Goal: Task Accomplishment & Management: Use online tool/utility

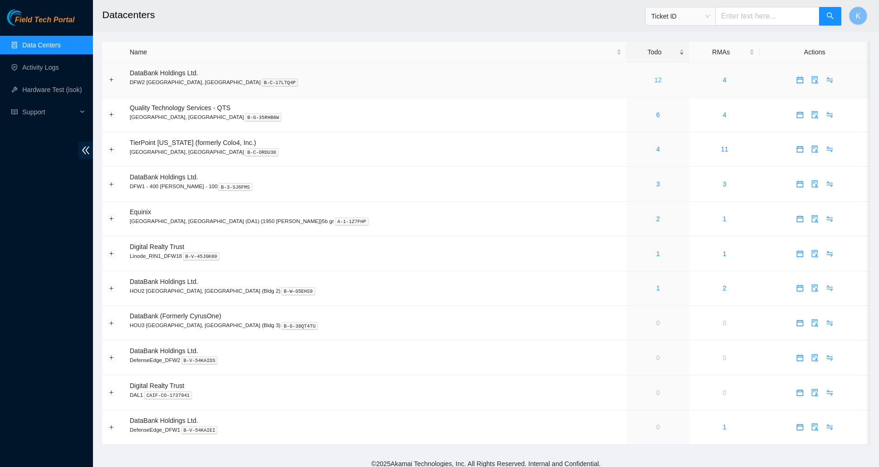
click at [655, 79] on link "12" at bounding box center [658, 79] width 7 height 7
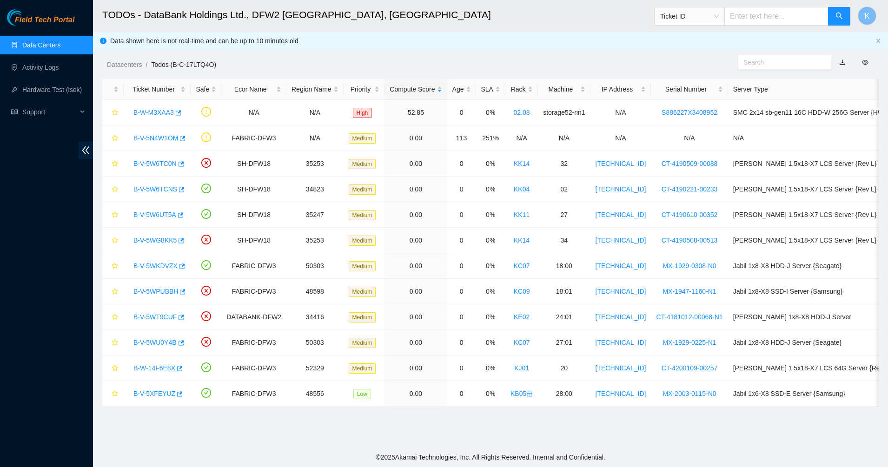
click at [22, 41] on link "Data Centers" at bounding box center [41, 44] width 38 height 7
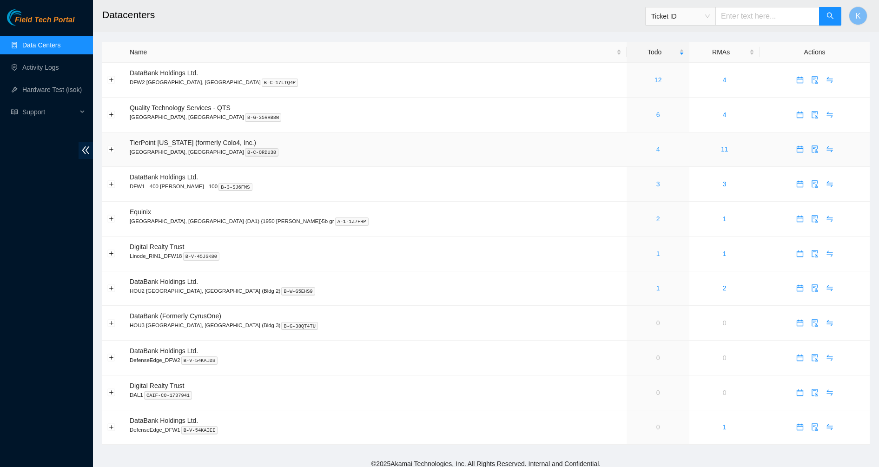
click at [657, 150] on link "4" at bounding box center [659, 149] width 4 height 7
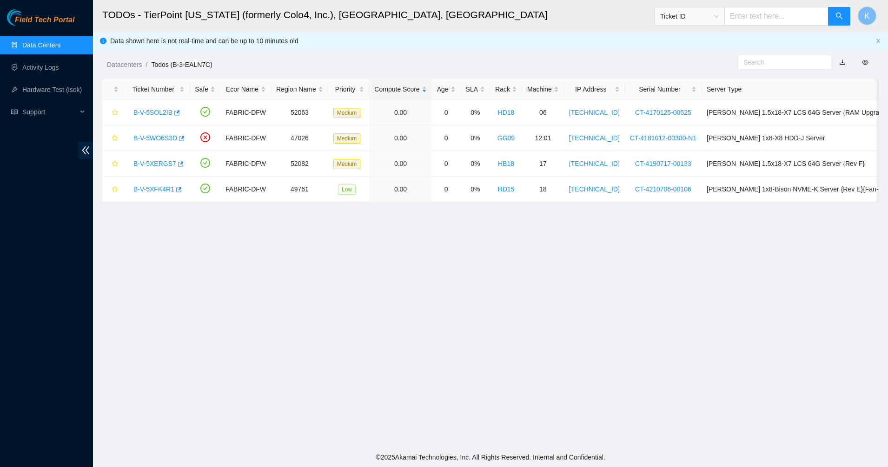
click at [36, 45] on link "Data Centers" at bounding box center [41, 44] width 38 height 7
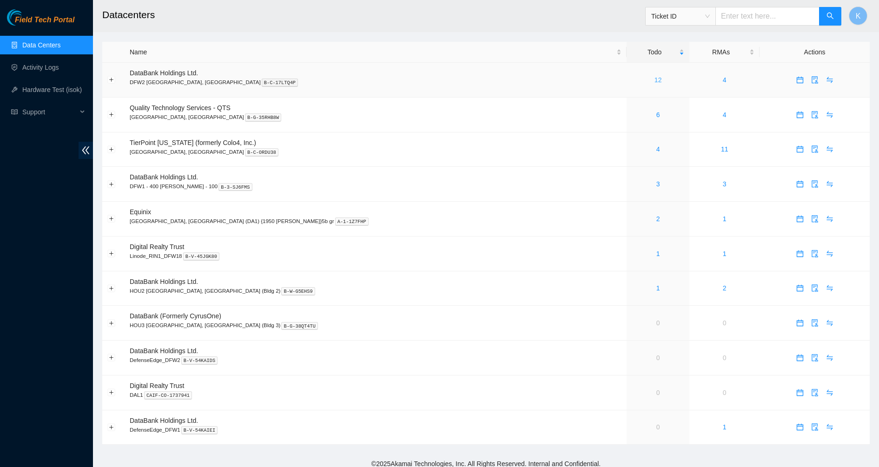
click at [655, 80] on link "12" at bounding box center [658, 79] width 7 height 7
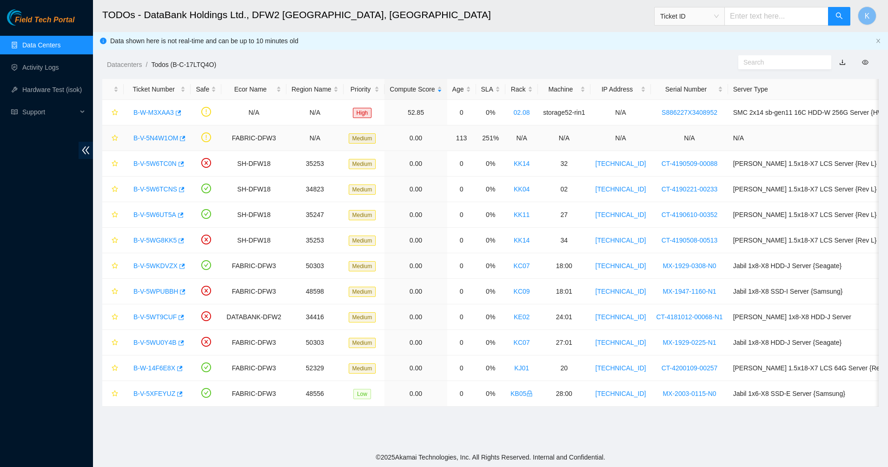
click at [146, 144] on div "B-V-5N4W1OM" at bounding box center [157, 138] width 57 height 15
click at [153, 140] on link "B-V-5N4W1OM" at bounding box center [155, 137] width 45 height 7
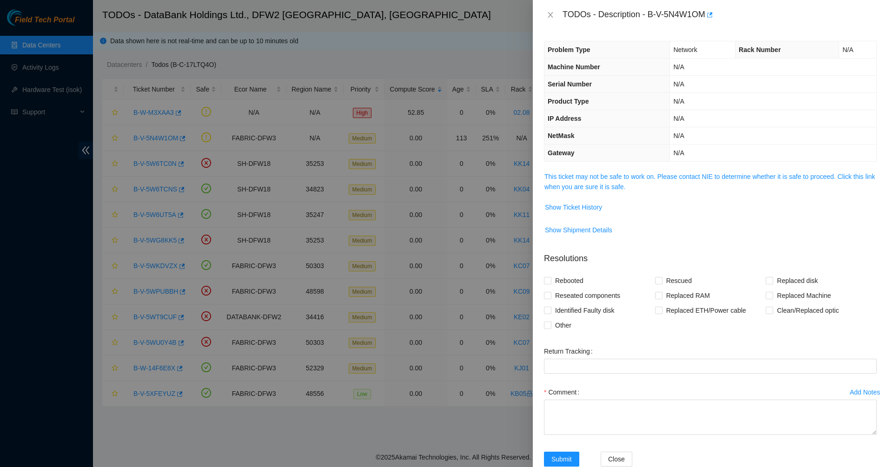
click at [567, 192] on span "This ticket may not be safe to work on. Please contact NIE to determine whether…" at bounding box center [710, 182] width 332 height 20
click at [571, 186] on link "This ticket may not be safe to work on. Please contact NIE to determine whether…" at bounding box center [709, 182] width 331 height 18
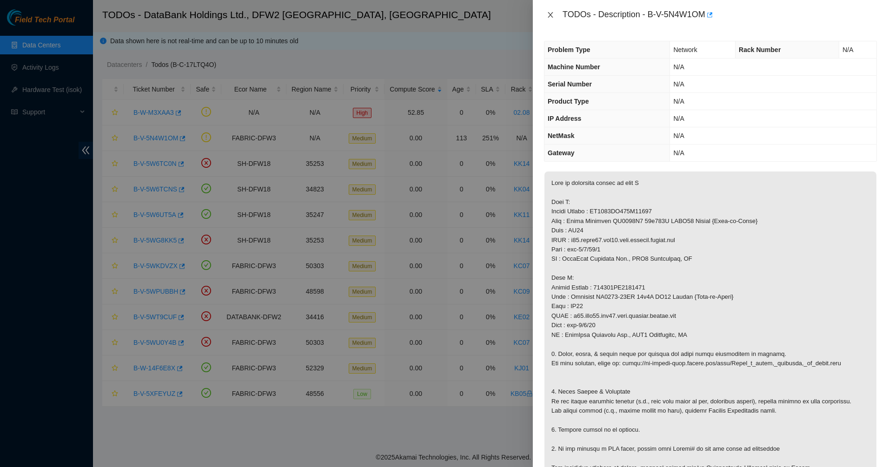
click at [550, 12] on icon "close" at bounding box center [550, 14] width 7 height 7
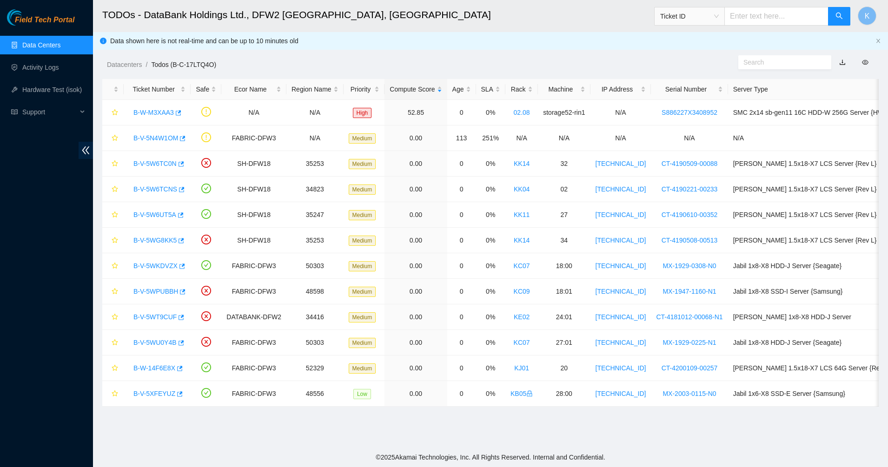
click at [35, 46] on link "Data Centers" at bounding box center [41, 44] width 38 height 7
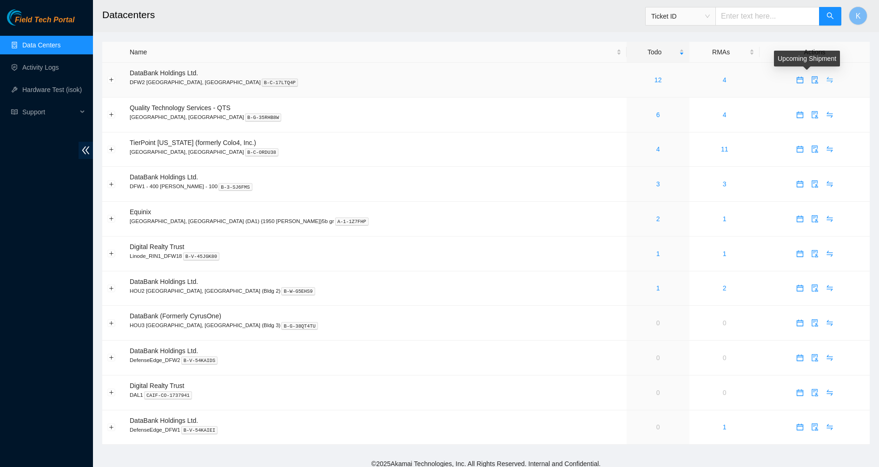
click at [826, 79] on icon "swap" at bounding box center [829, 79] width 7 height 7
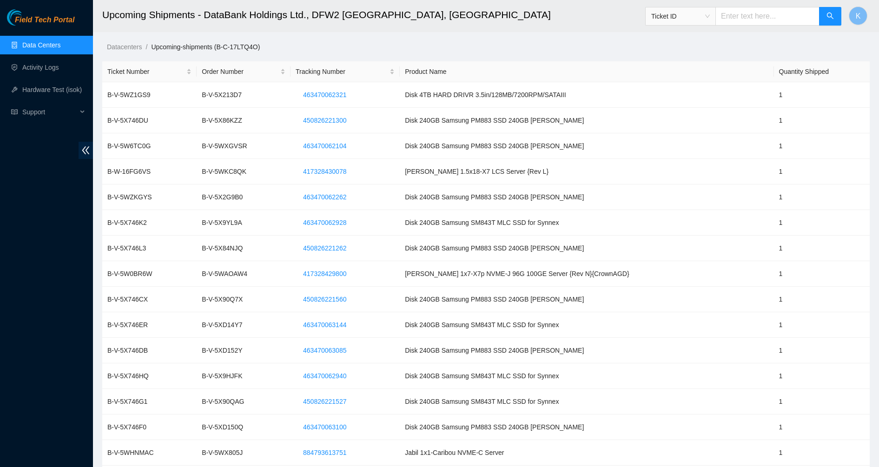
click at [55, 35] on ul "Data Centers Activity Logs Hardware Test (isok) Support" at bounding box center [46, 78] width 93 height 89
click at [51, 41] on link "Data Centers" at bounding box center [41, 44] width 38 height 7
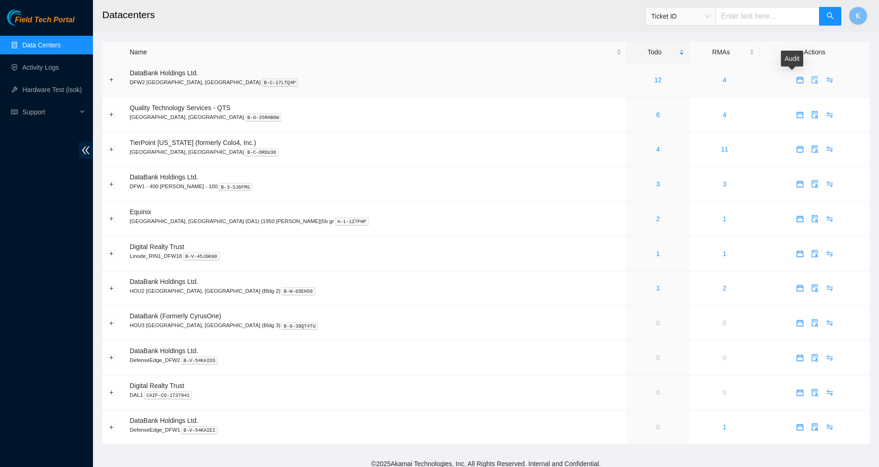
click at [808, 84] on button "button" at bounding box center [815, 80] width 15 height 15
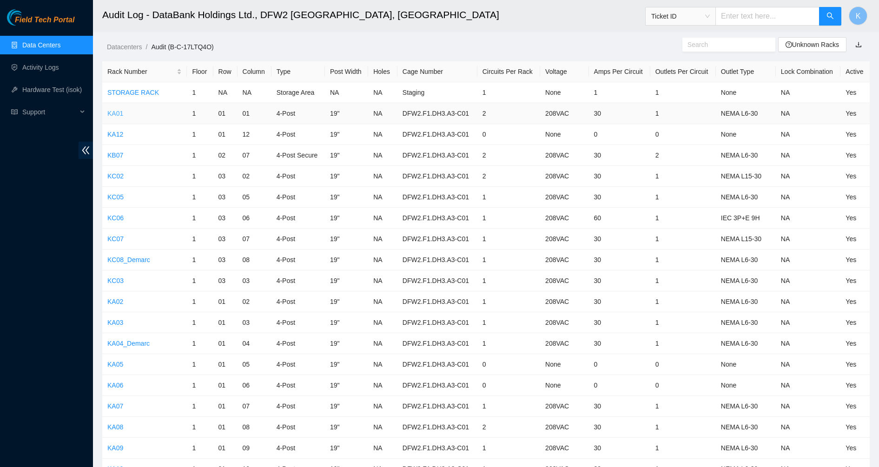
click at [115, 113] on link "KA01" at bounding box center [115, 113] width 16 height 7
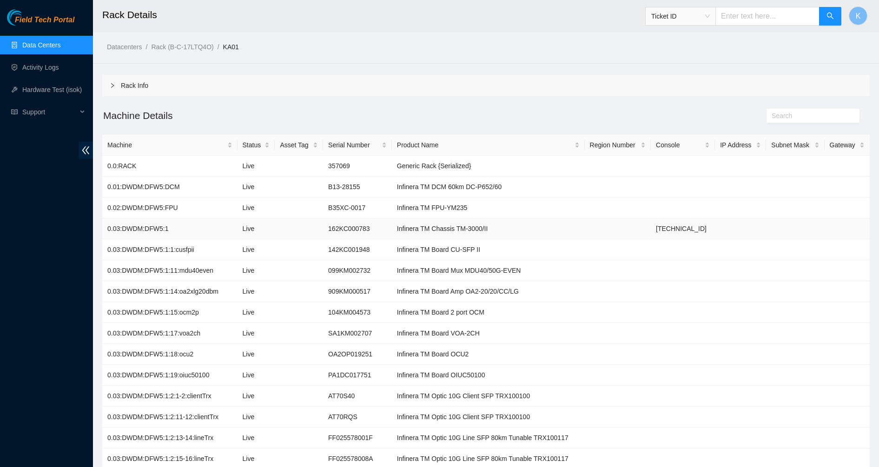
click at [687, 229] on td "[TECHNICAL_ID]" at bounding box center [683, 229] width 64 height 21
click at [729, 225] on td at bounding box center [740, 229] width 51 height 21
click at [658, 232] on td "[TECHNICAL_ID]" at bounding box center [683, 229] width 64 height 21
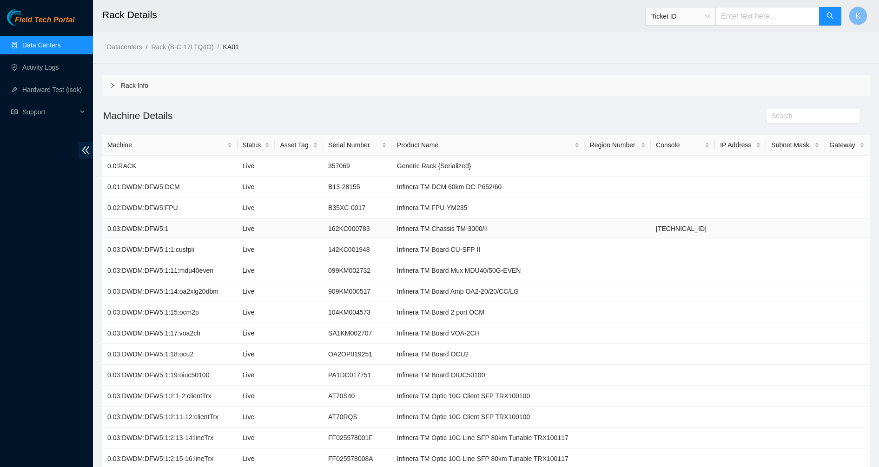
click at [658, 232] on td "[TECHNICAL_ID]" at bounding box center [683, 229] width 64 height 21
click at [715, 232] on td at bounding box center [740, 229] width 51 height 21
click at [37, 49] on link "Data Centers" at bounding box center [41, 44] width 38 height 7
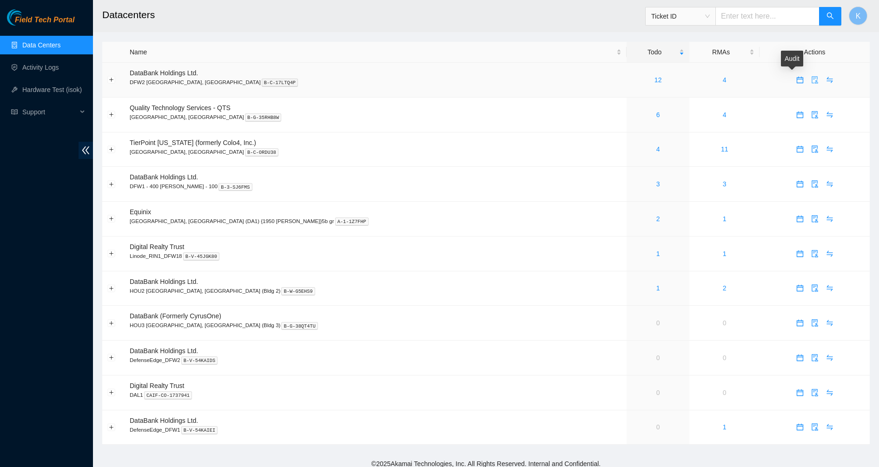
click at [811, 79] on icon "audit" at bounding box center [814, 79] width 7 height 7
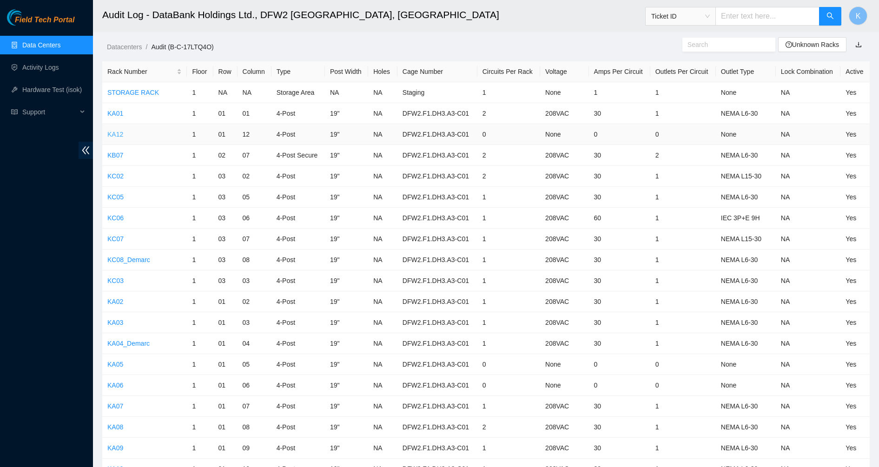
click at [114, 134] on link "KA12" at bounding box center [115, 134] width 16 height 7
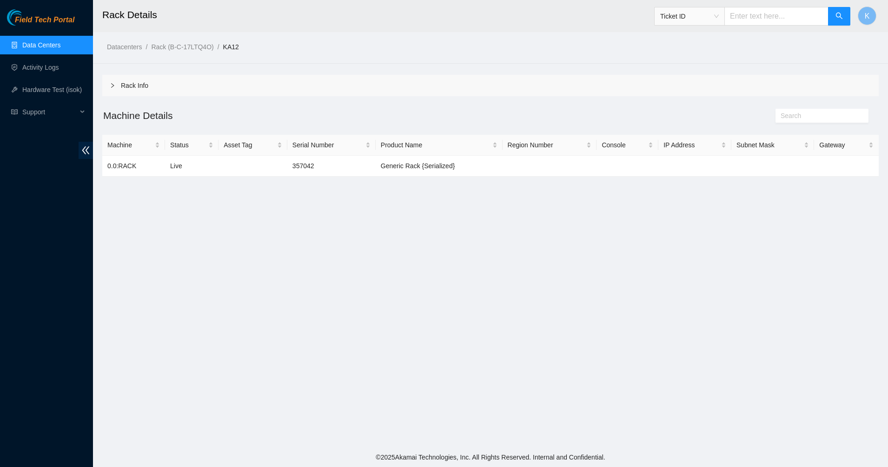
click at [114, 86] on icon "right" at bounding box center [113, 86] width 6 height 6
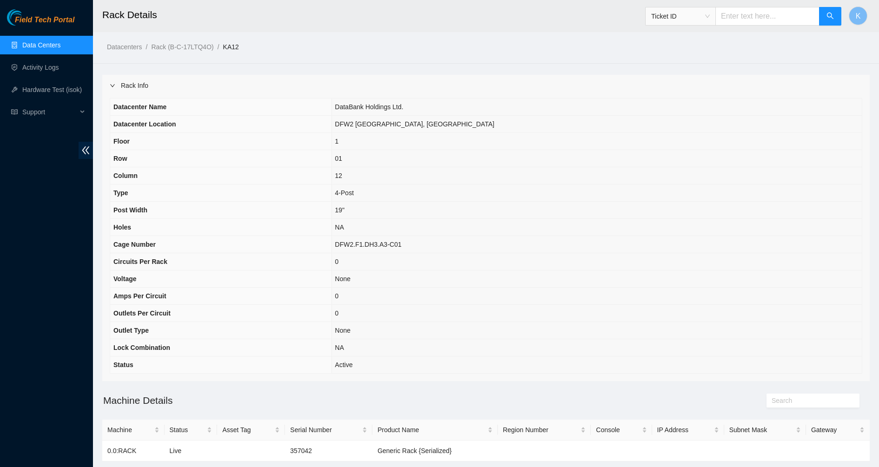
click at [114, 86] on icon "right" at bounding box center [113, 86] width 6 height 6
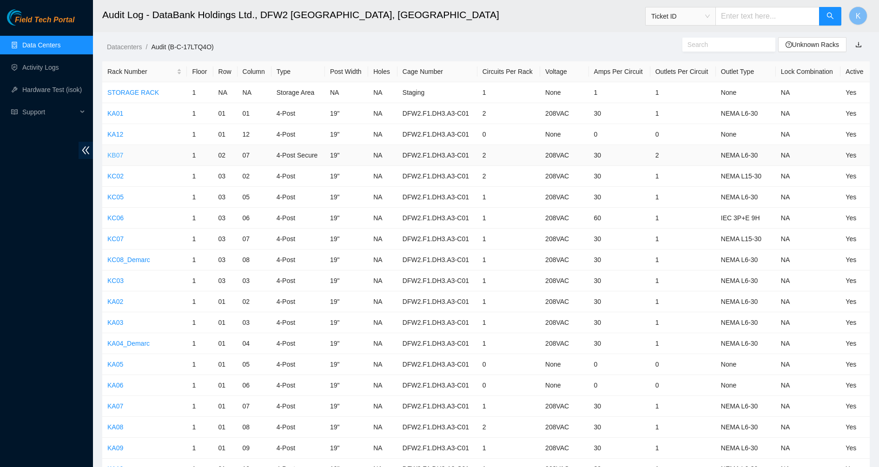
click at [116, 157] on link "KB07" at bounding box center [115, 155] width 16 height 7
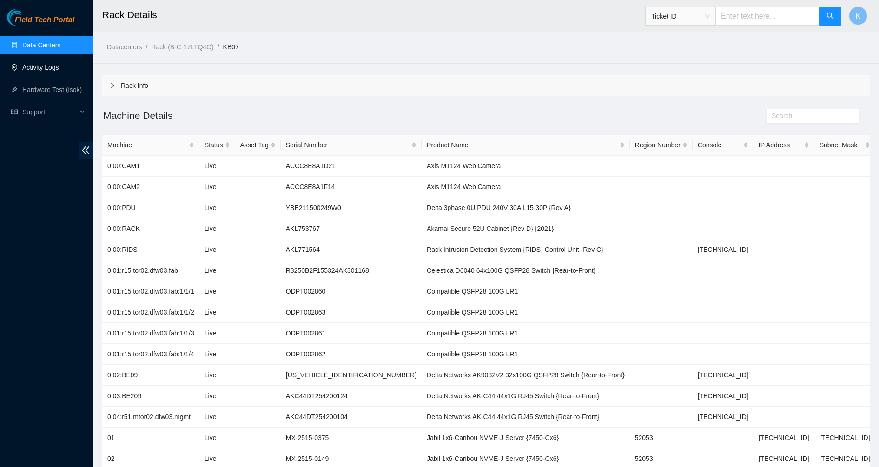
click at [45, 69] on link "Activity Logs" at bounding box center [40, 67] width 37 height 7
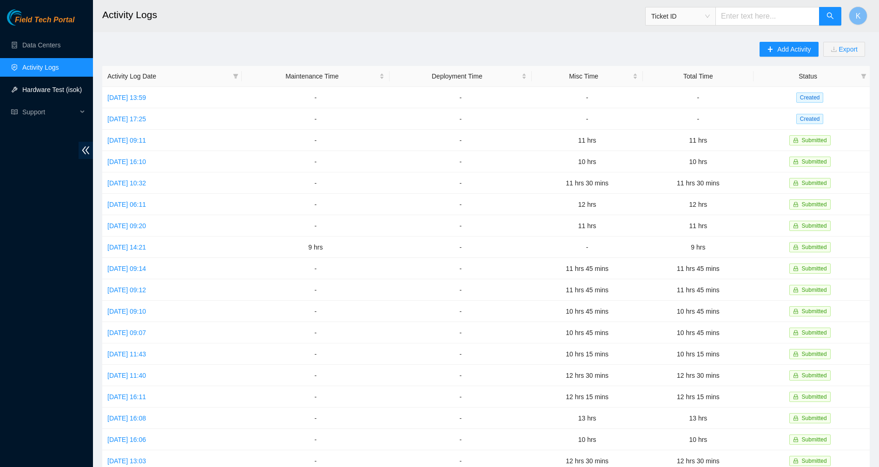
click at [41, 87] on link "Hardware Test (isok)" at bounding box center [52, 89] width 60 height 7
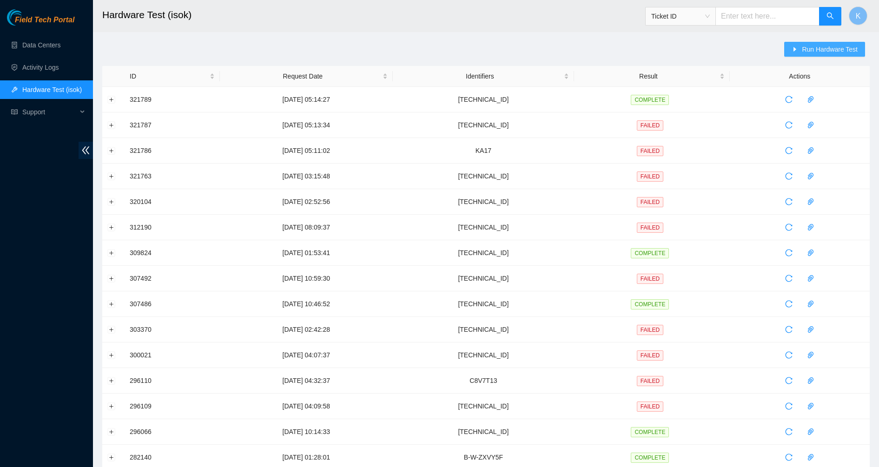
click at [822, 47] on span "Run Hardware Test" at bounding box center [830, 49] width 56 height 10
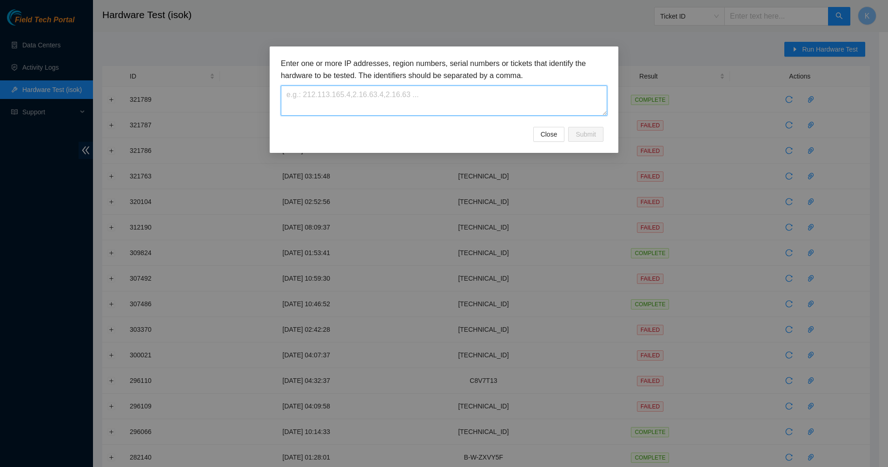
click at [350, 93] on textarea at bounding box center [444, 101] width 326 height 30
paste textarea "FABRIC-DFW33f"
type textarea "FABRIC-DFW33f"
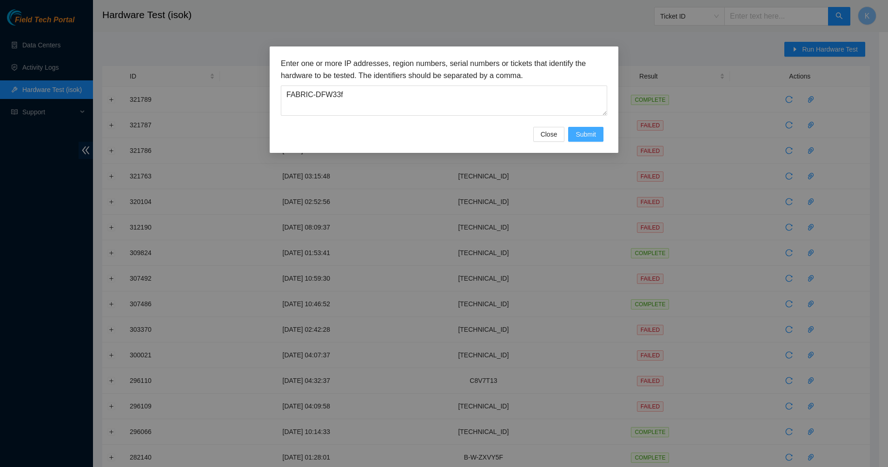
click at [597, 134] on button "Submit" at bounding box center [585, 134] width 35 height 15
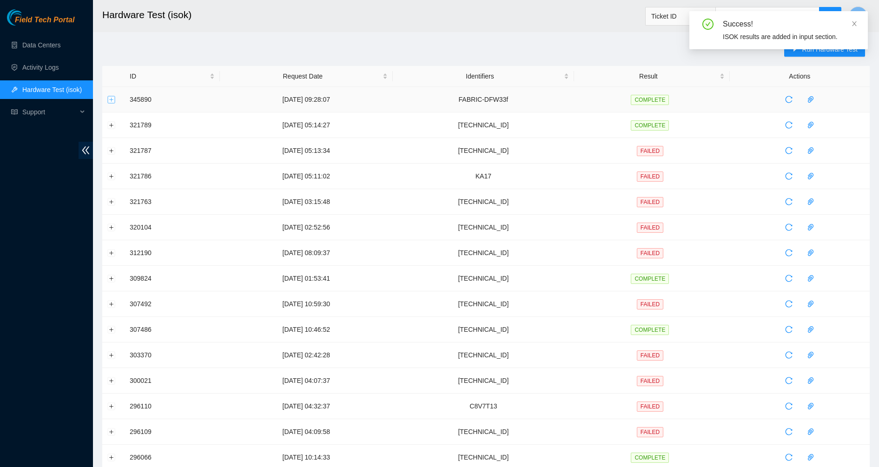
click at [112, 99] on button "Expand row" at bounding box center [111, 99] width 7 height 7
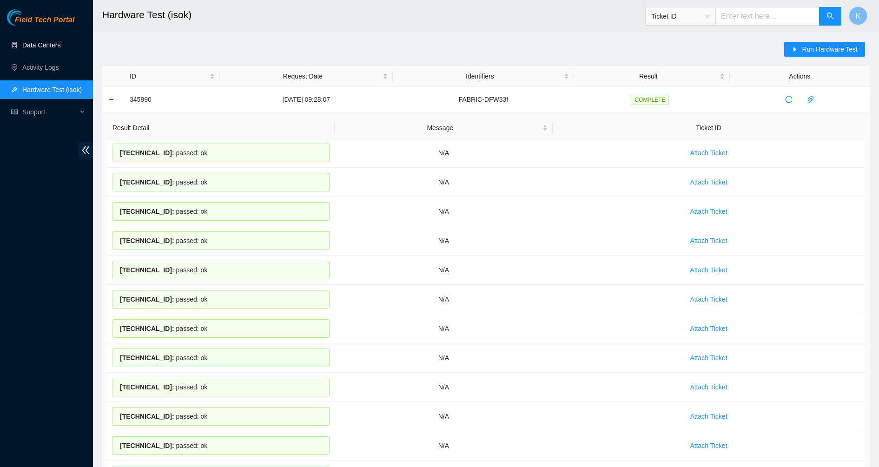
click at [58, 41] on link "Data Centers" at bounding box center [41, 44] width 38 height 7
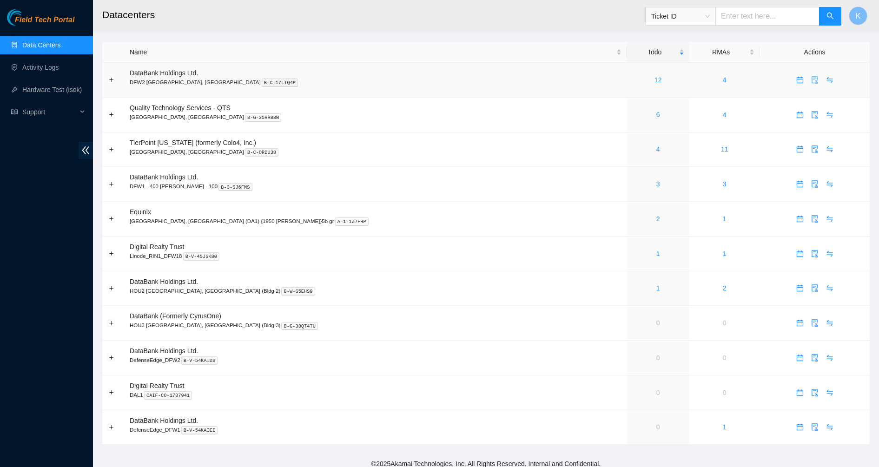
click at [812, 78] on icon "audit" at bounding box center [815, 79] width 6 height 7
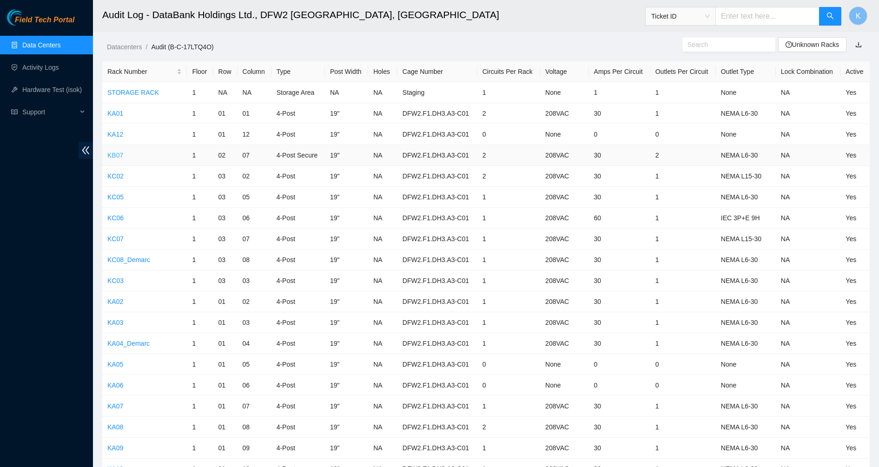
click at [117, 154] on link "KB07" at bounding box center [115, 155] width 16 height 7
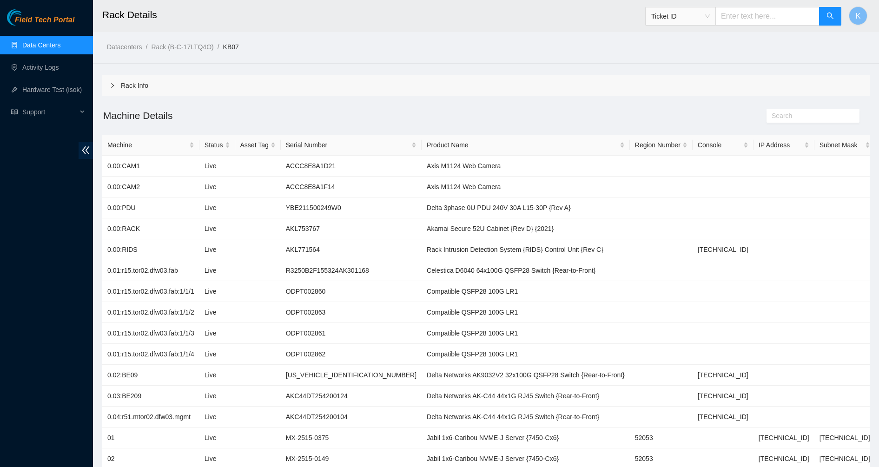
click at [116, 90] on div at bounding box center [115, 85] width 11 height 10
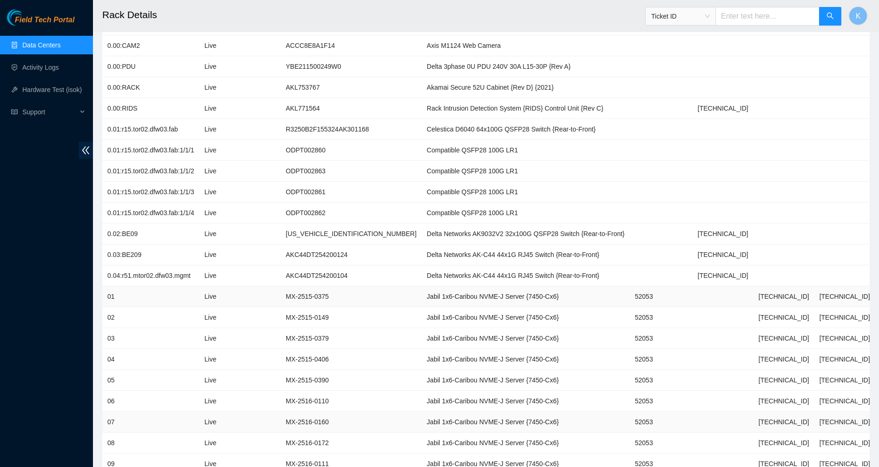
scroll to position [418, 0]
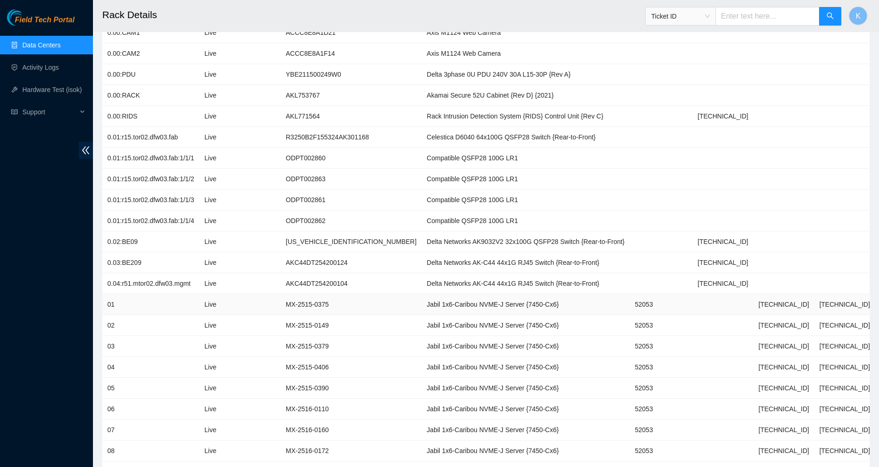
click at [630, 301] on td "52053" at bounding box center [661, 304] width 63 height 21
copy td "52053"
click at [39, 89] on link "Hardware Test (isok)" at bounding box center [52, 89] width 60 height 7
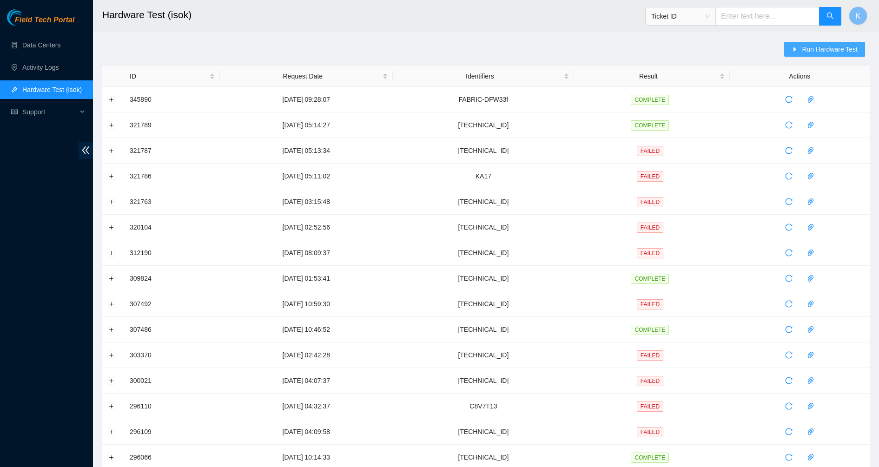
click at [810, 48] on span "Run Hardware Test" at bounding box center [830, 49] width 56 height 10
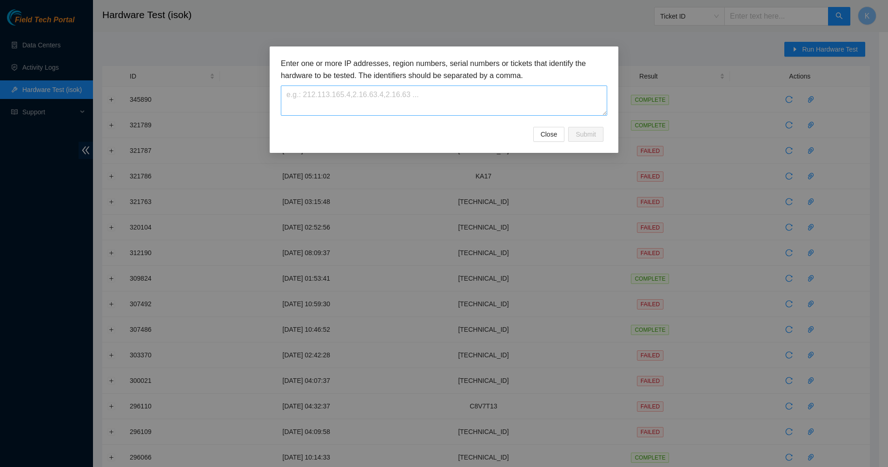
click at [391, 85] on div "Enter one or more IP addresses, region numbers, serial numbers or tickets that …" at bounding box center [444, 87] width 326 height 58
click at [377, 100] on textarea at bounding box center [444, 101] width 326 height 30
paste textarea "52053"
type textarea "52053"
click at [573, 135] on button "Submit" at bounding box center [585, 134] width 35 height 15
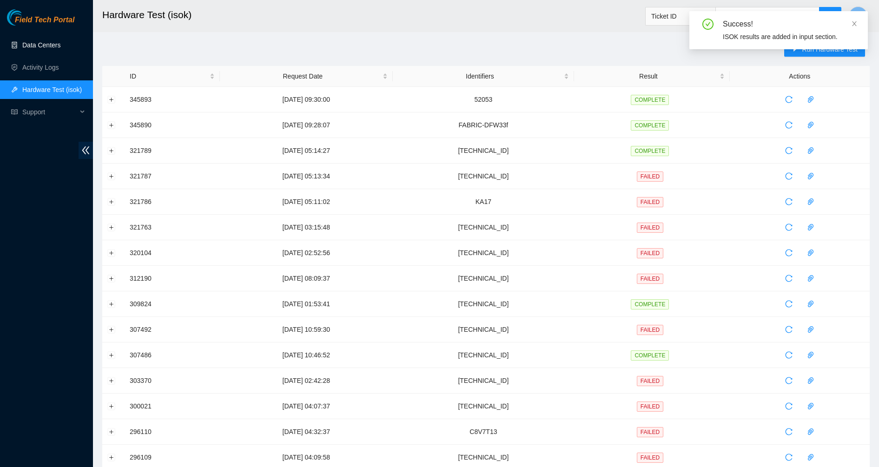
click at [22, 45] on link "Data Centers" at bounding box center [41, 44] width 38 height 7
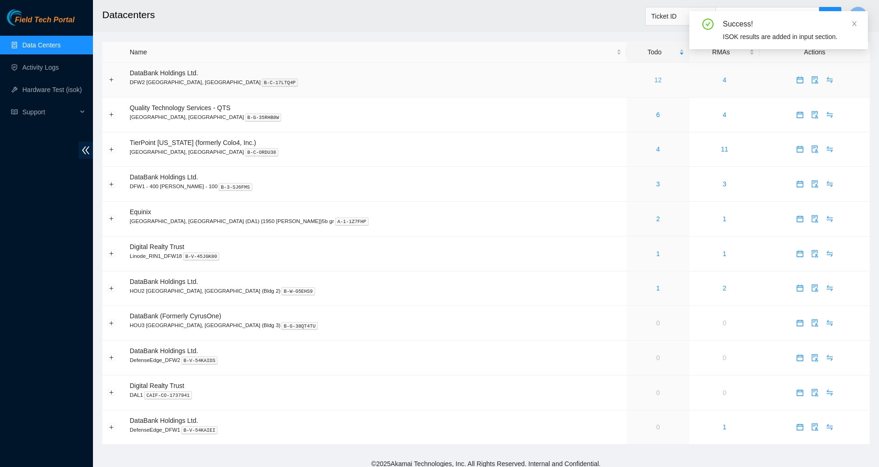
click at [655, 77] on link "12" at bounding box center [658, 79] width 7 height 7
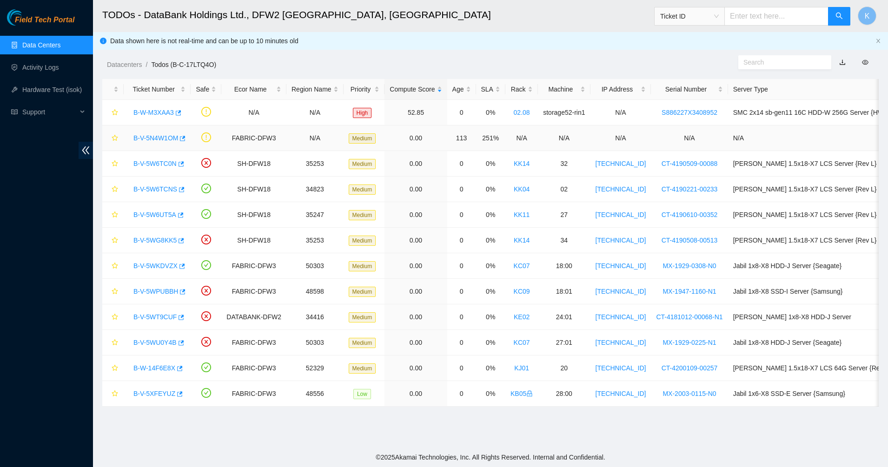
click at [166, 140] on link "B-V-5N4W1OM" at bounding box center [155, 137] width 45 height 7
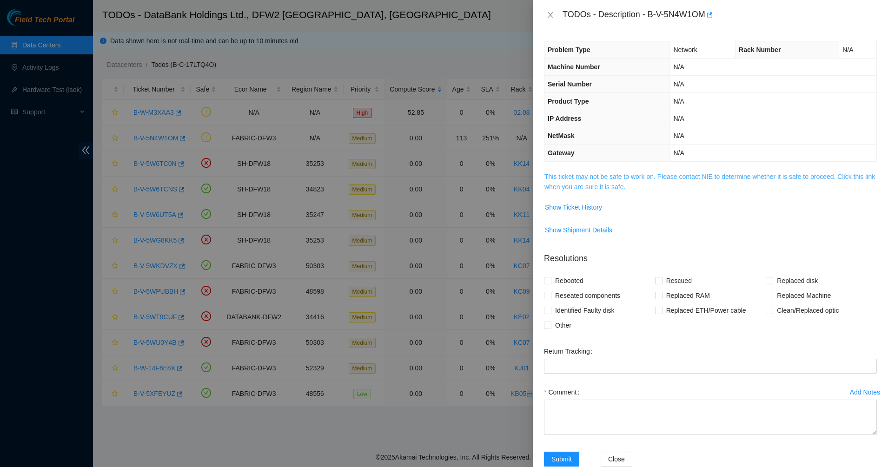
click at [596, 188] on link "This ticket may not be safe to work on. Please contact NIE to determine whether…" at bounding box center [709, 182] width 331 height 18
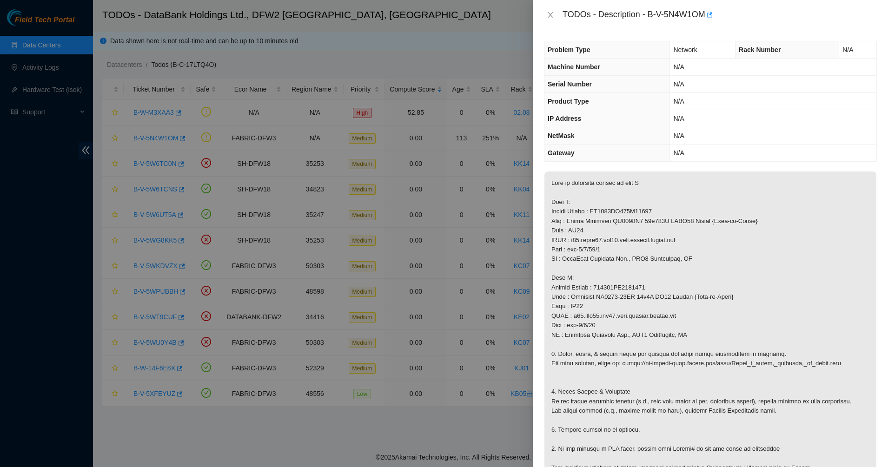
scroll to position [232, 0]
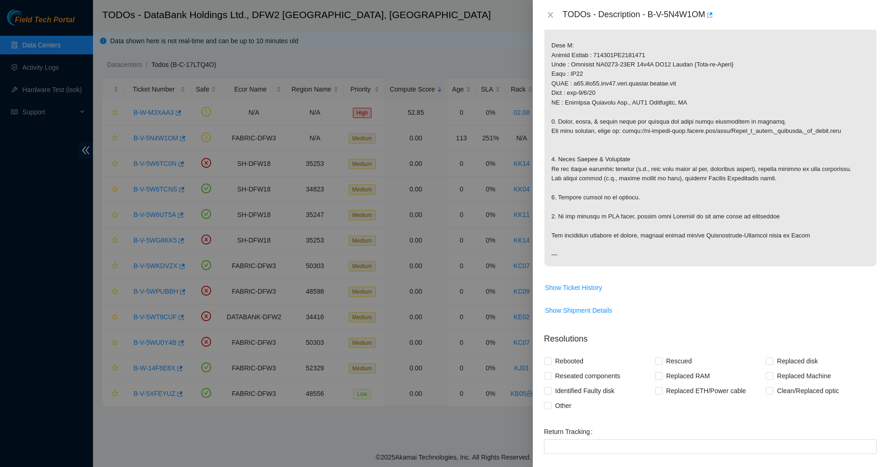
click at [619, 236] on p at bounding box center [710, 102] width 332 height 327
click at [734, 241] on p at bounding box center [710, 102] width 332 height 327
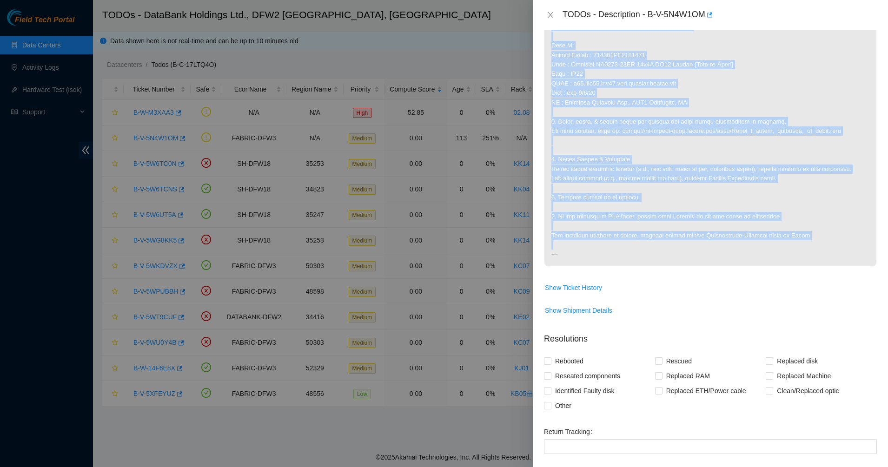
drag, startPoint x: 734, startPoint y: 241, endPoint x: 804, endPoint y: 266, distance: 74.4
click at [735, 241] on p at bounding box center [710, 102] width 332 height 327
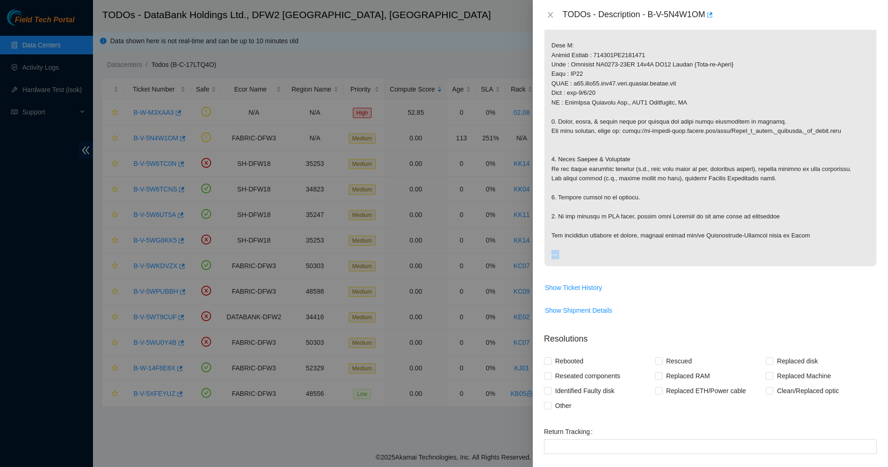
click at [803, 267] on span at bounding box center [710, 105] width 332 height 333
click at [746, 231] on p at bounding box center [710, 102] width 332 height 327
click at [731, 211] on p at bounding box center [710, 102] width 332 height 327
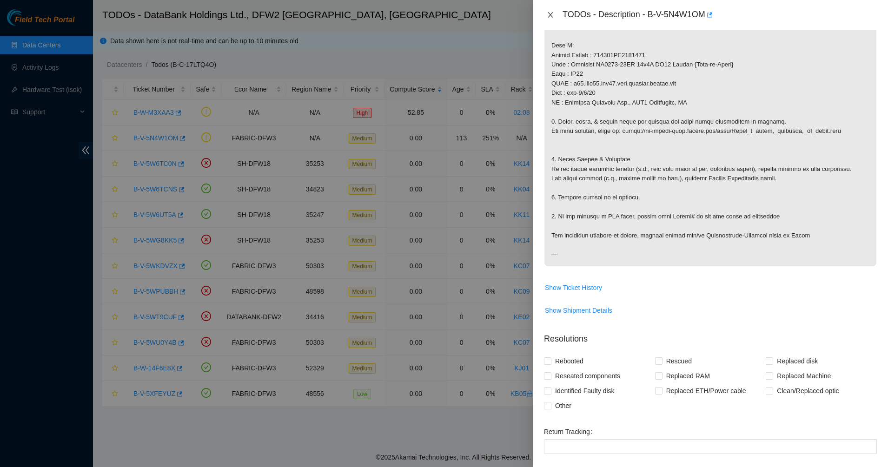
click at [552, 15] on icon "close" at bounding box center [550, 14] width 7 height 7
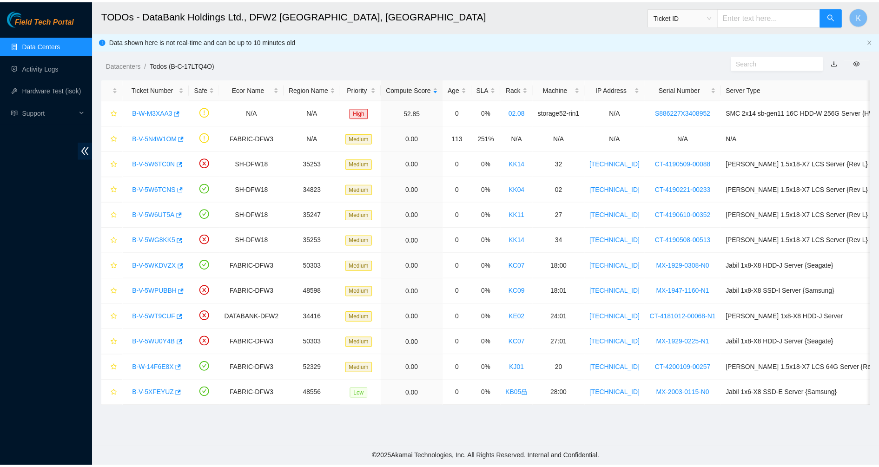
scroll to position [22, 0]
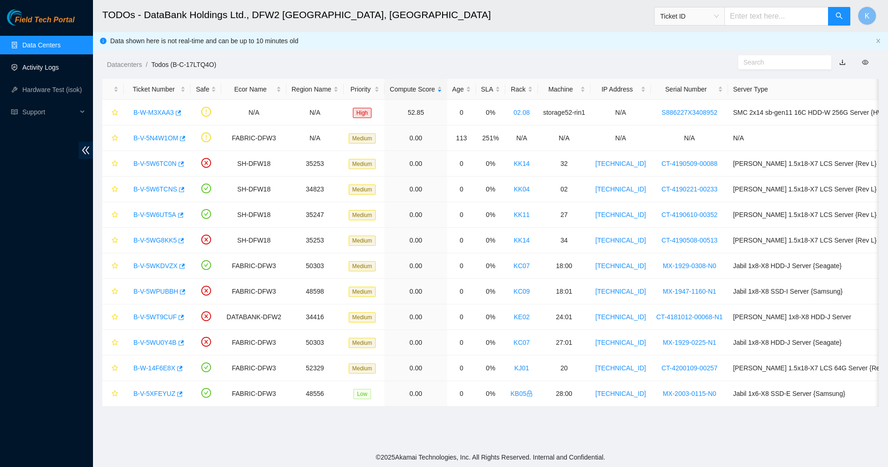
click at [22, 69] on link "Activity Logs" at bounding box center [40, 67] width 37 height 7
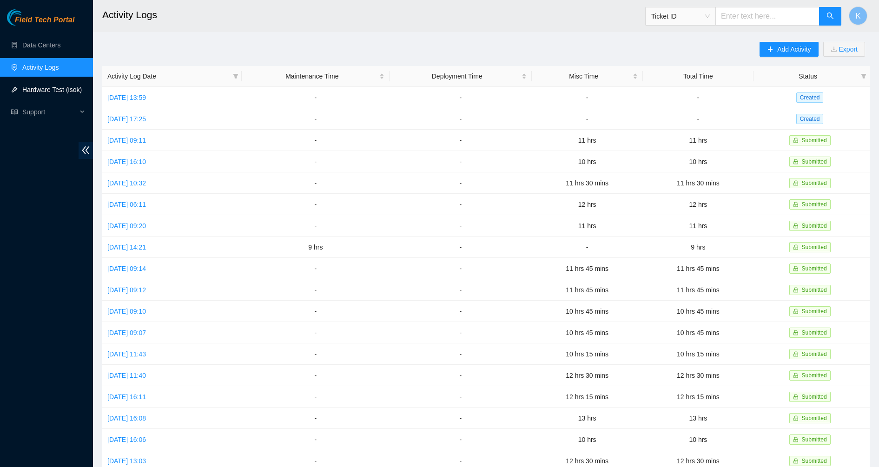
click at [31, 86] on link "Hardware Test (isok)" at bounding box center [52, 89] width 60 height 7
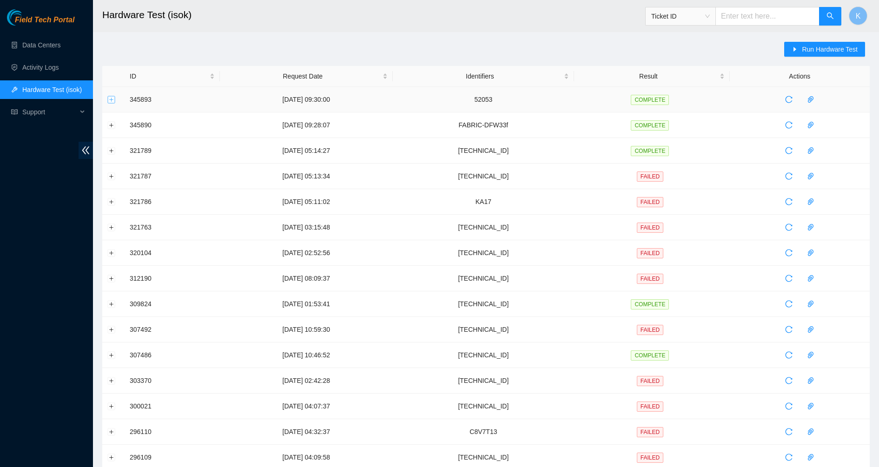
click at [111, 99] on button "Expand row" at bounding box center [111, 99] width 7 height 7
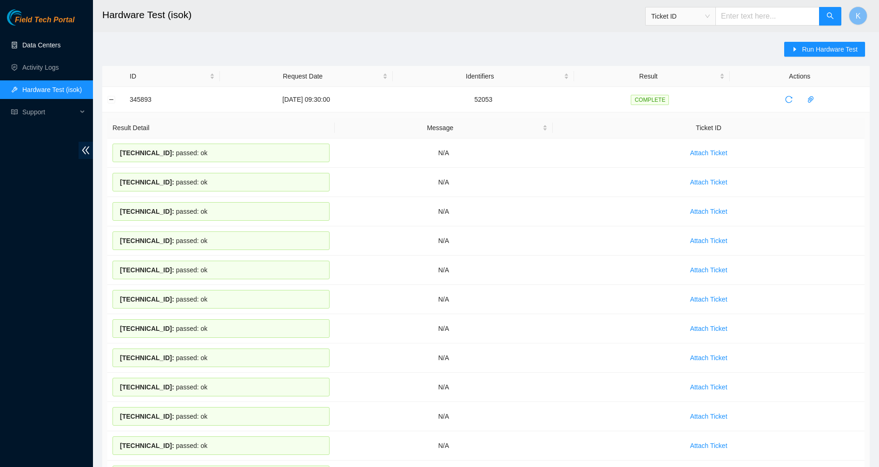
click at [47, 49] on link "Data Centers" at bounding box center [41, 44] width 38 height 7
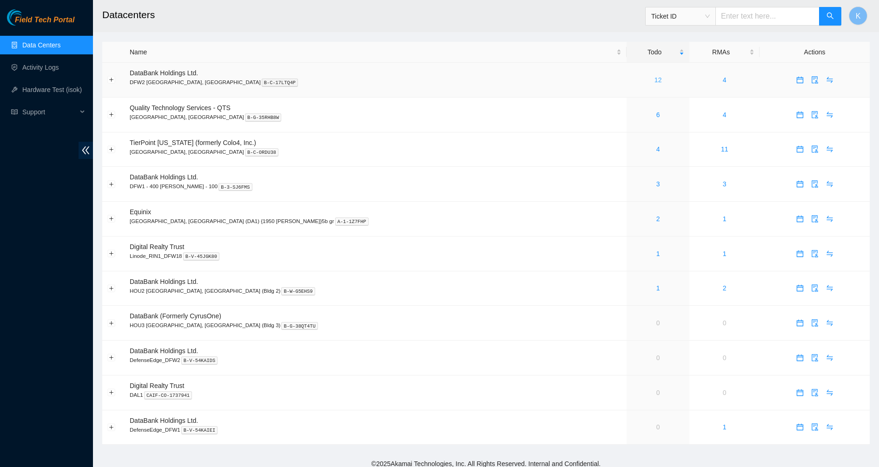
click at [655, 78] on link "12" at bounding box center [658, 79] width 7 height 7
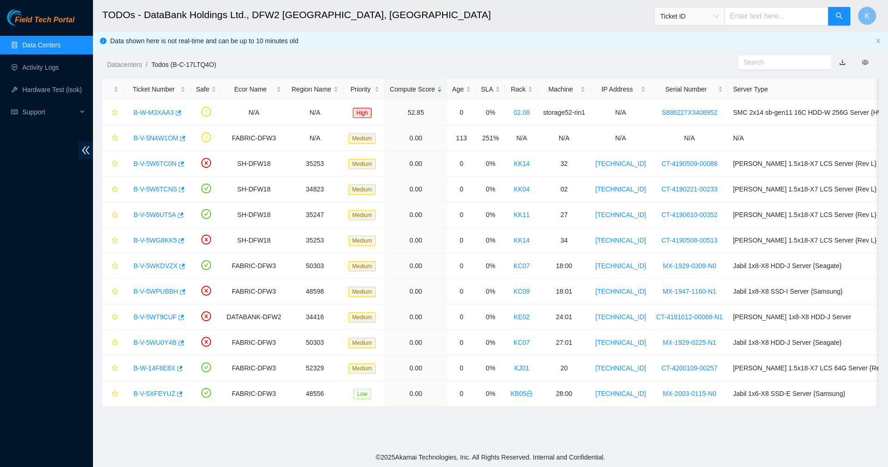
click at [473, 57] on div "Datacenters / Todos (B-C-17LTQ4O) /" at bounding box center [391, 44] width 597 height 52
click at [44, 41] on link "Data Centers" at bounding box center [41, 44] width 38 height 7
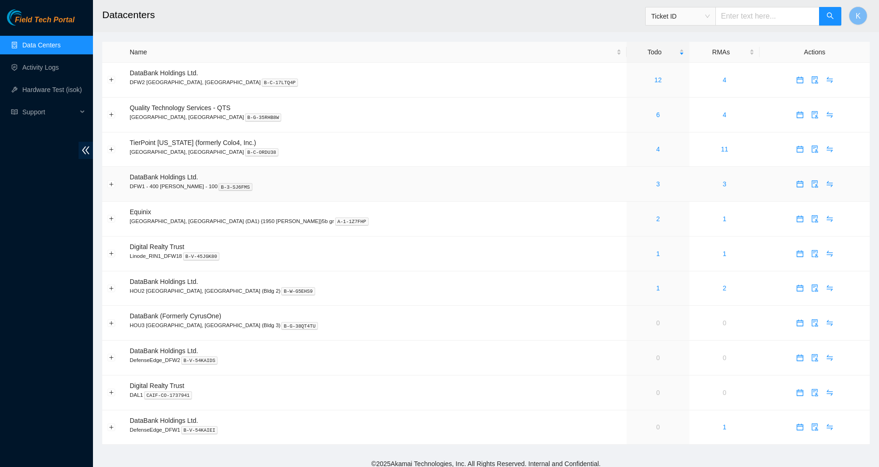
click at [632, 183] on div "3" at bounding box center [658, 184] width 53 height 10
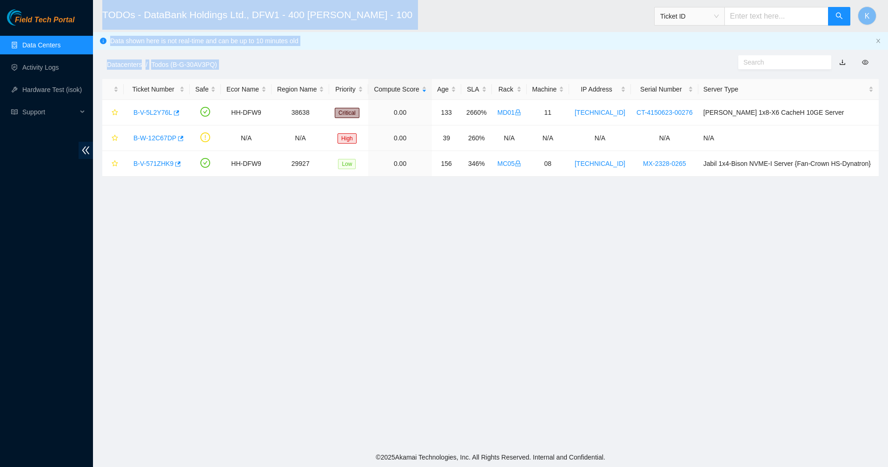
drag, startPoint x: 856, startPoint y: 184, endPoint x: 97, endPoint y: 20, distance: 776.5
click at [97, 20] on main "TODOs - DataBank Holdings Ltd., DFW1 - 400 [PERSON_NAME] - 100 Ticket ID K Data…" at bounding box center [490, 224] width 795 height 448
click at [97, 20] on header "TODOs - DataBank Holdings Ltd., DFW1 - 400 [PERSON_NAME] - 100 Ticket ID K" at bounding box center [537, 16] width 888 height 32
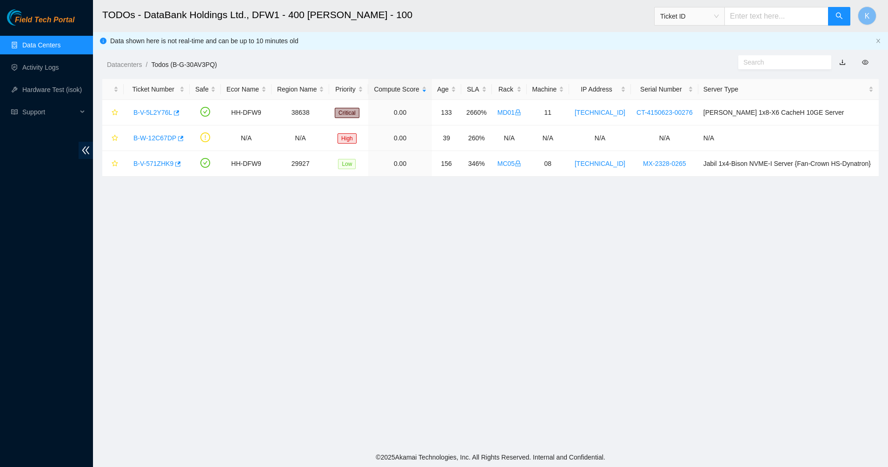
click at [109, 16] on h2 "TODOs - DataBank Holdings Ltd., DFW1 - 400 [PERSON_NAME] - 100" at bounding box center [406, 15] width 609 height 30
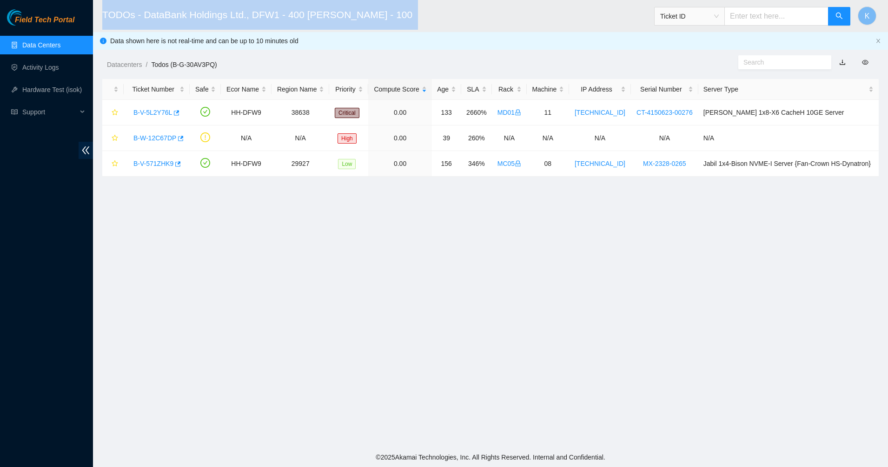
click at [110, 15] on h2 "TODOs - DataBank Holdings Ltd., DFW1 - 400 [PERSON_NAME] - 100" at bounding box center [406, 15] width 609 height 30
click at [304, 15] on h2 "TODOs - DataBank Holdings Ltd., DFW1 - 400 [PERSON_NAME] - 100" at bounding box center [406, 15] width 609 height 30
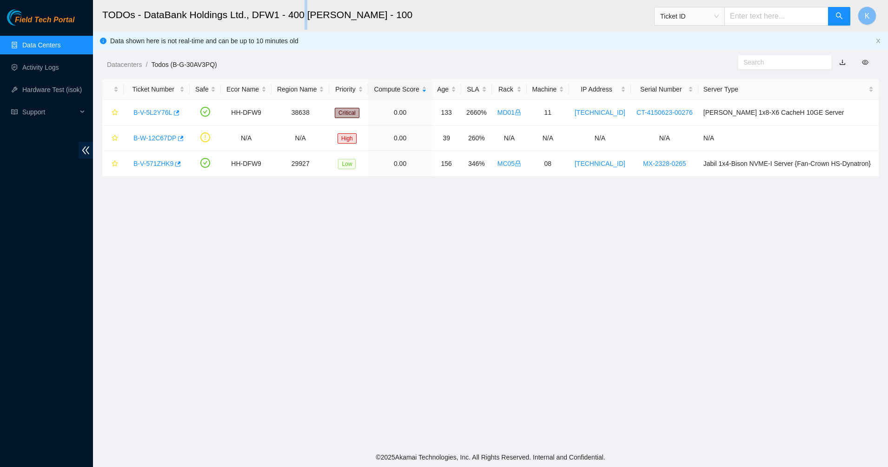
click at [304, 15] on h2 "TODOs - DataBank Holdings Ltd., DFW1 - 400 [PERSON_NAME] - 100" at bounding box center [406, 15] width 609 height 30
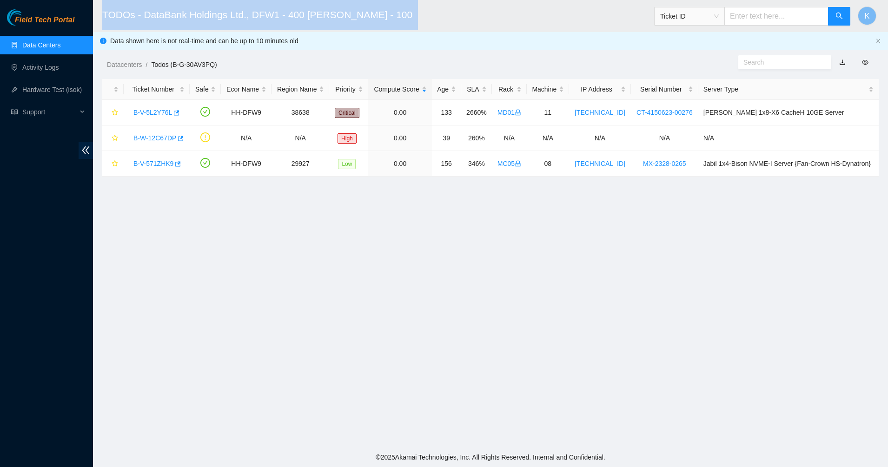
click at [304, 15] on h2 "TODOs - DataBank Holdings Ltd., DFW1 - 400 [PERSON_NAME] - 100" at bounding box center [406, 15] width 609 height 30
click at [272, 15] on h2 "TODOs - DataBank Holdings Ltd., DFW1 - 400 [PERSON_NAME] - 100" at bounding box center [406, 15] width 609 height 30
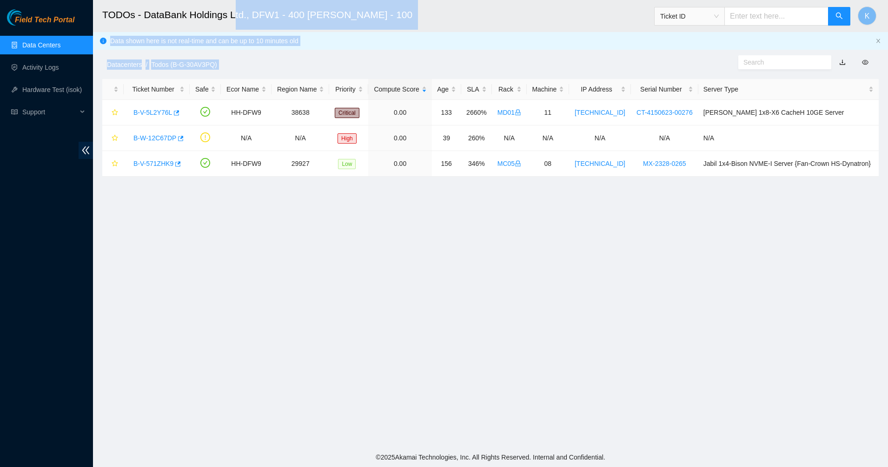
drag, startPoint x: 235, startPoint y: 15, endPoint x: 624, endPoint y: 209, distance: 435.2
click at [620, 209] on main "TODOs - DataBank Holdings Ltd., DFW1 - 400 [PERSON_NAME] - 100 Ticket ID K Data…" at bounding box center [490, 224] width 795 height 448
click at [632, 210] on main "TODOs - DataBank Holdings Ltd., DFW1 - 400 [PERSON_NAME] - 100 Ticket ID K Data…" at bounding box center [490, 224] width 795 height 448
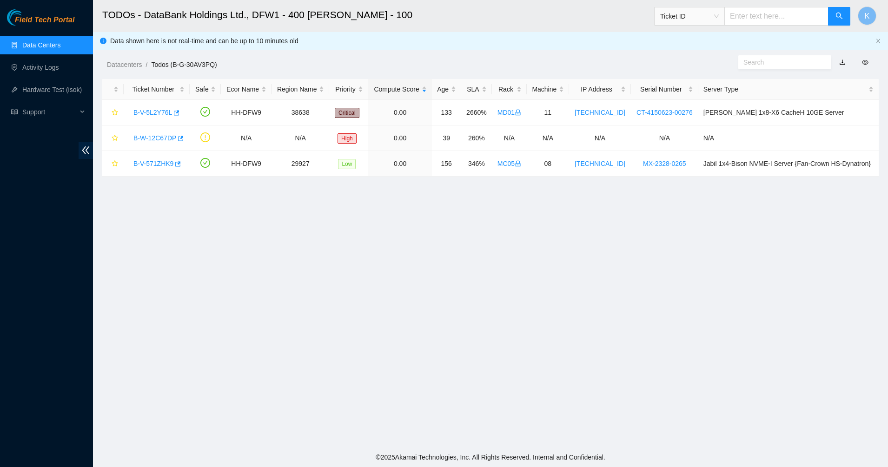
click at [562, 241] on main "TODOs - DataBank Holdings Ltd., DFW1 - 400 [PERSON_NAME] - 100 Ticket ID K Data…" at bounding box center [490, 224] width 795 height 448
click at [22, 41] on link "Data Centers" at bounding box center [41, 44] width 38 height 7
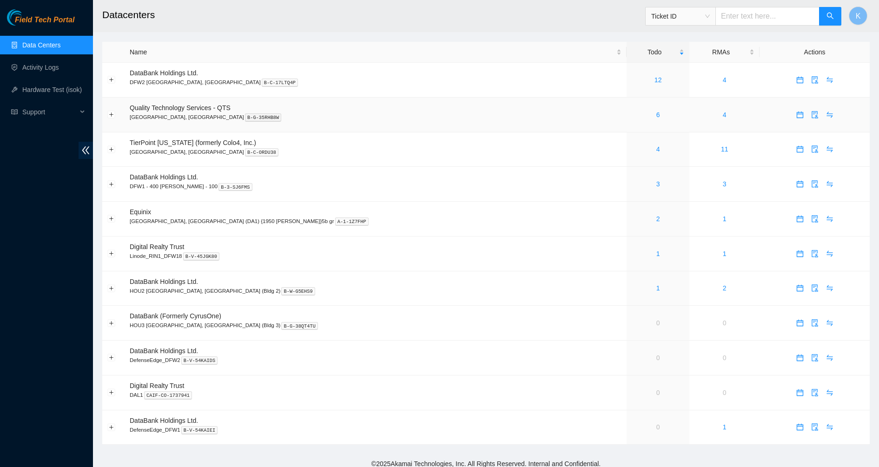
click at [632, 114] on div "6" at bounding box center [658, 115] width 53 height 10
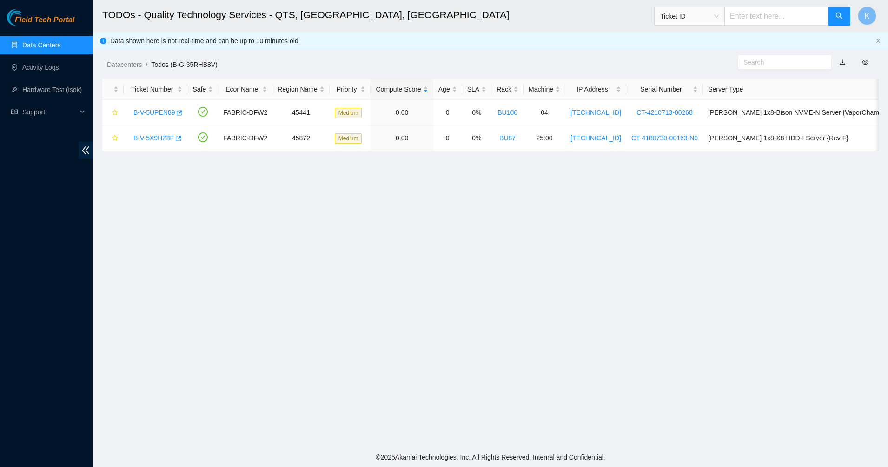
click at [46, 41] on link "Data Centers" at bounding box center [41, 44] width 38 height 7
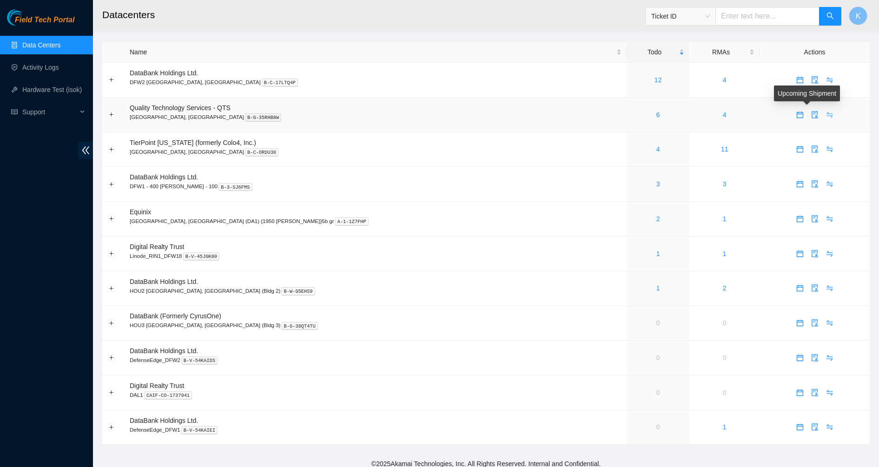
click at [823, 114] on span "swap" at bounding box center [830, 114] width 14 height 7
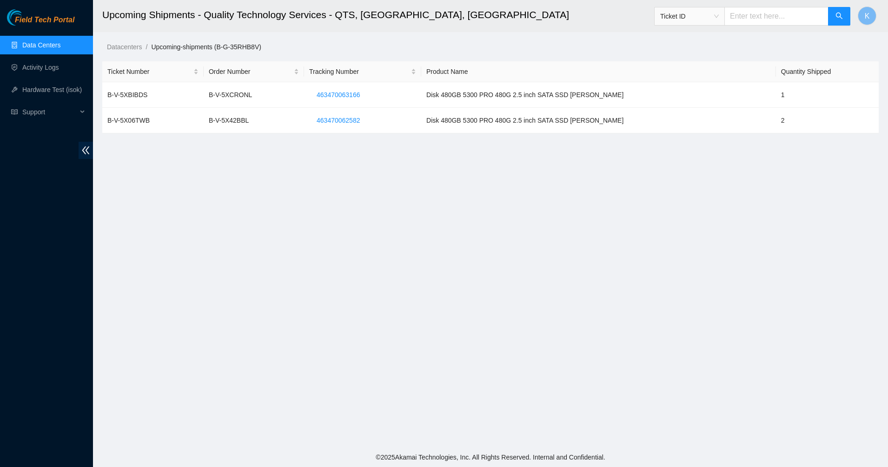
click at [46, 48] on link "Data Centers" at bounding box center [41, 44] width 38 height 7
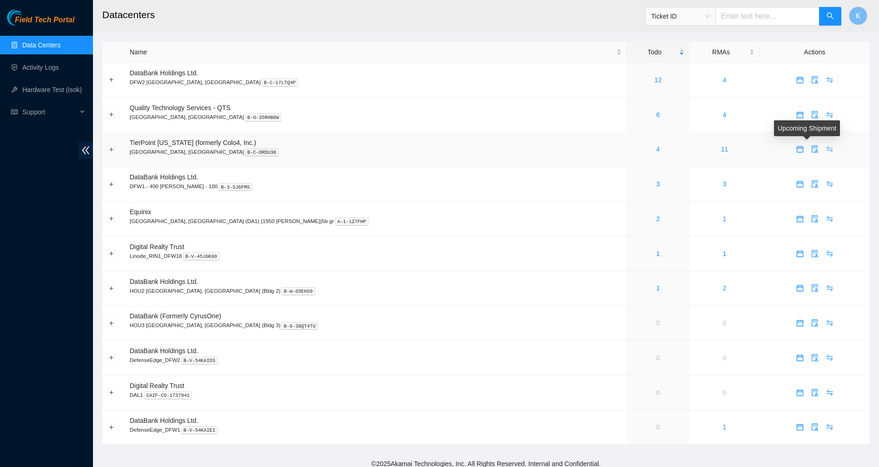
click at [826, 150] on icon "swap" at bounding box center [829, 149] width 7 height 7
click at [826, 183] on icon "swap" at bounding box center [829, 183] width 7 height 7
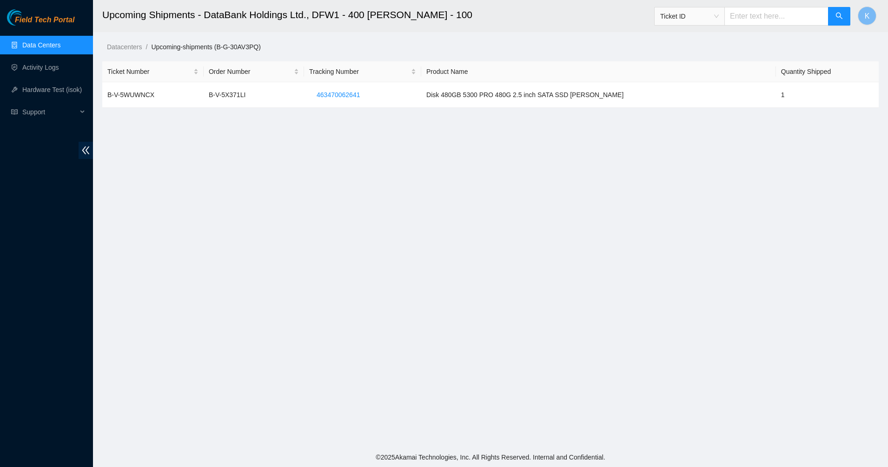
click at [36, 46] on link "Data Centers" at bounding box center [41, 44] width 38 height 7
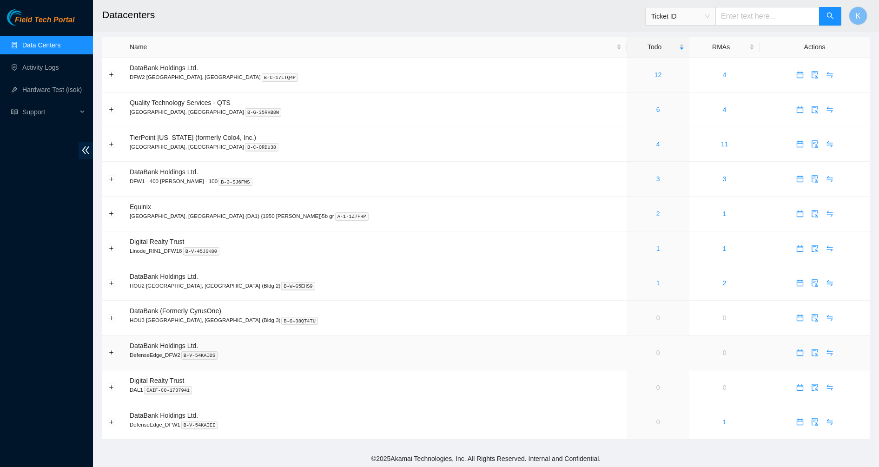
scroll to position [7, 0]
click at [827, 384] on icon "swap" at bounding box center [830, 386] width 6 height 6
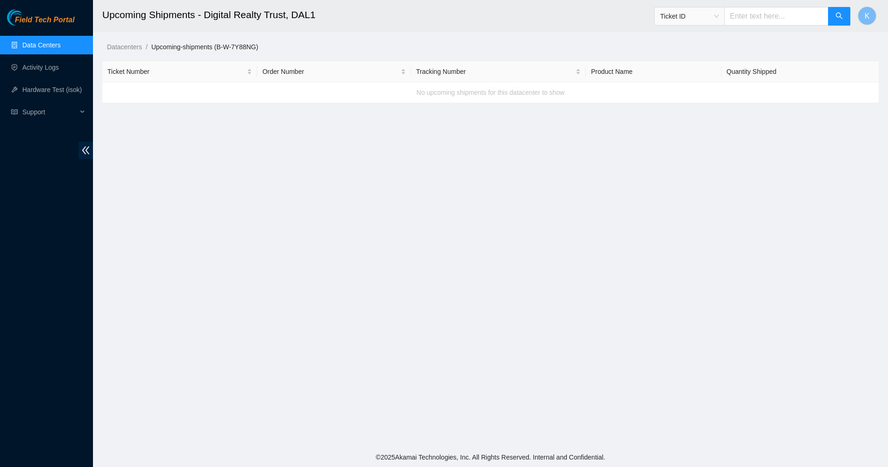
drag, startPoint x: 46, startPoint y: 42, endPoint x: 80, endPoint y: 44, distance: 34.0
click at [46, 41] on link "Data Centers" at bounding box center [41, 44] width 38 height 7
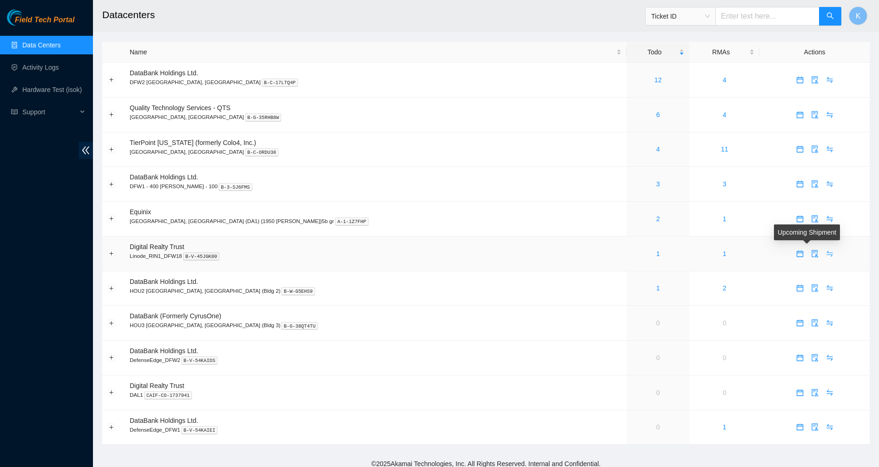
click at [826, 257] on icon "swap" at bounding box center [829, 253] width 7 height 7
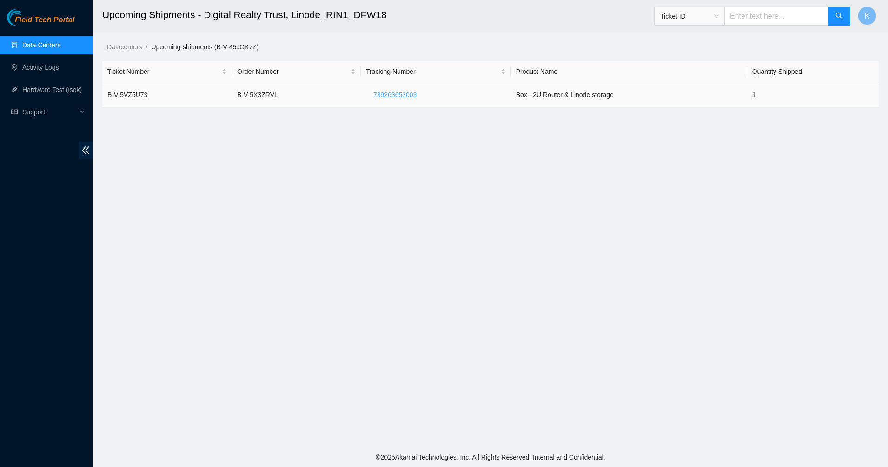
drag, startPoint x: 426, startPoint y: 95, endPoint x: 374, endPoint y: 95, distance: 52.1
click at [374, 95] on button "739263652003" at bounding box center [395, 94] width 58 height 15
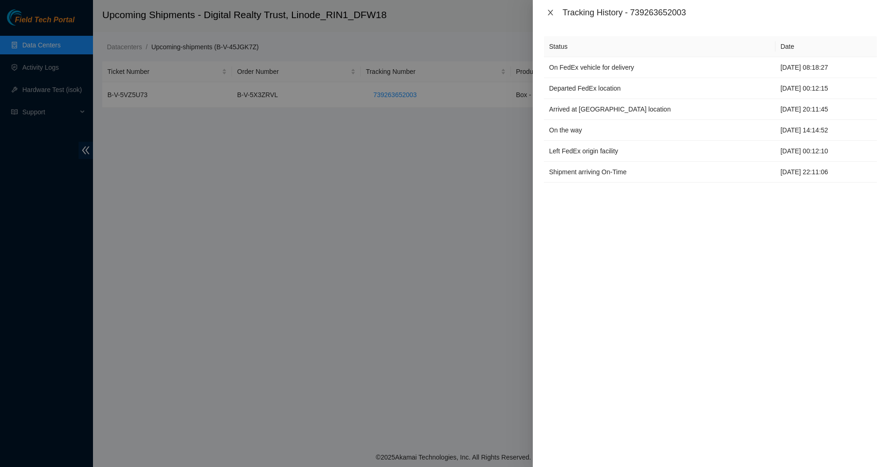
click at [547, 10] on icon "close" at bounding box center [550, 12] width 7 height 7
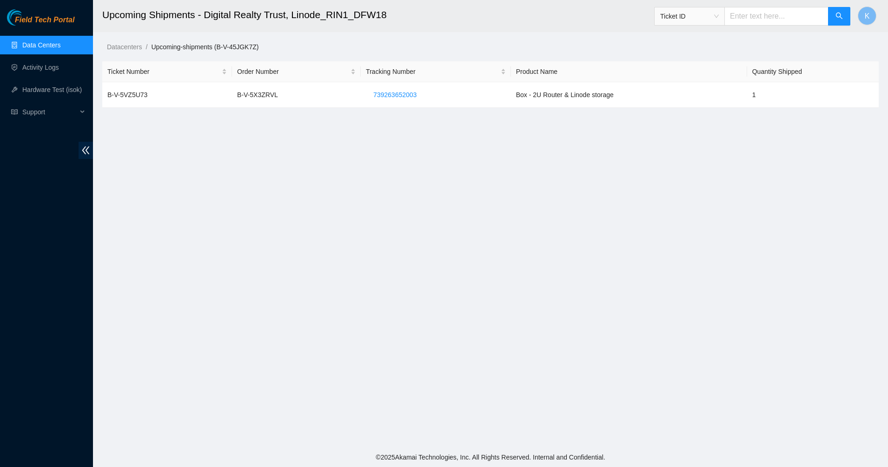
click at [31, 43] on link "Data Centers" at bounding box center [41, 44] width 38 height 7
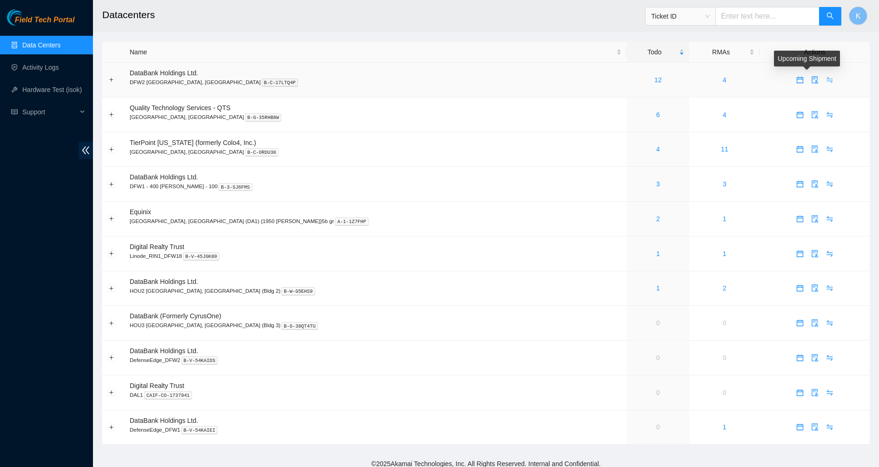
click at [826, 82] on icon "swap" at bounding box center [829, 79] width 7 height 7
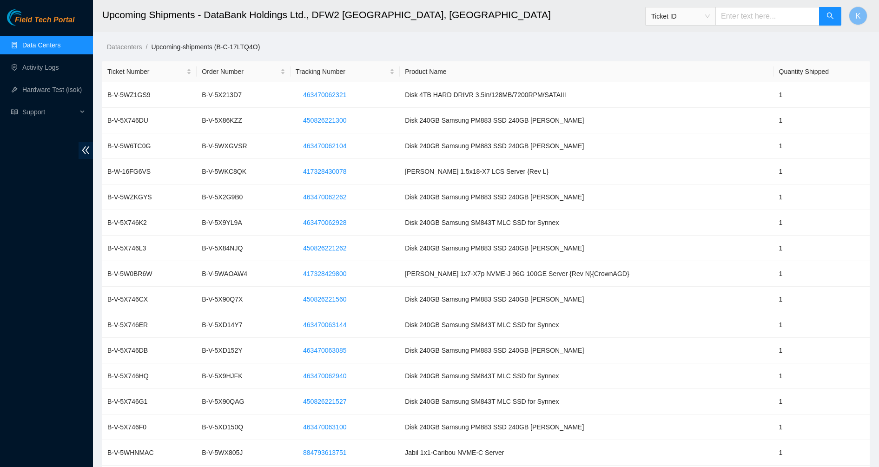
click at [33, 43] on link "Data Centers" at bounding box center [41, 44] width 38 height 7
